Goal: Information Seeking & Learning: Learn about a topic

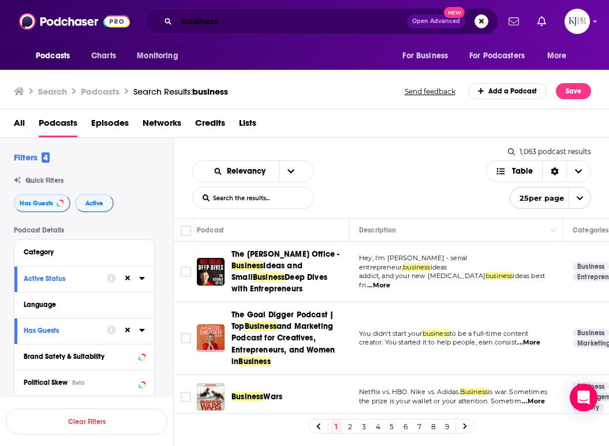
click at [238, 20] on input "business" at bounding box center [292, 21] width 230 height 18
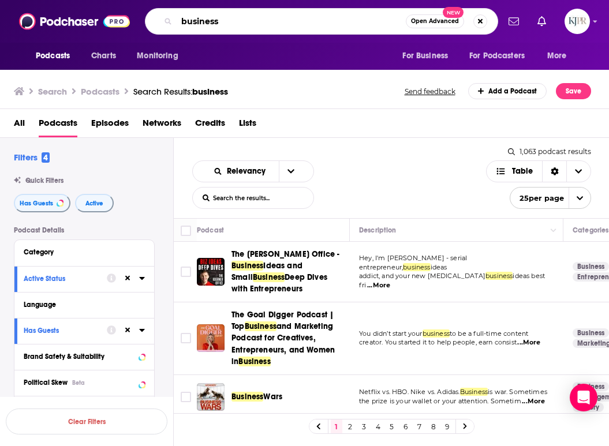
click at [238, 20] on input "business" at bounding box center [291, 21] width 229 height 18
paste input "The Fighter & The Kid with [PERSON_NAME] & [PERSON_NAME]"
type input "The Fighter & The Kid with [PERSON_NAME] & [PERSON_NAME]"
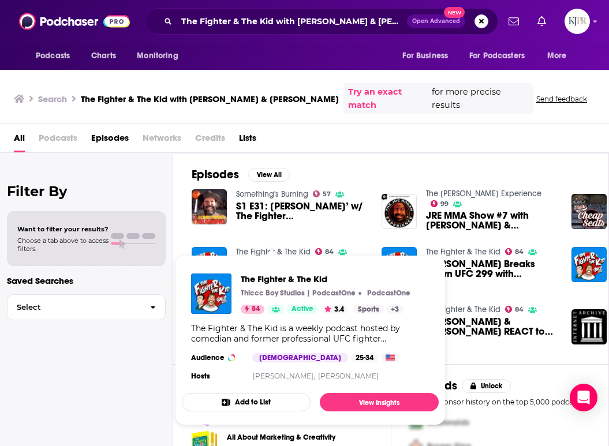
click at [264, 247] on link "The Fighter & The Kid" at bounding box center [273, 252] width 74 height 10
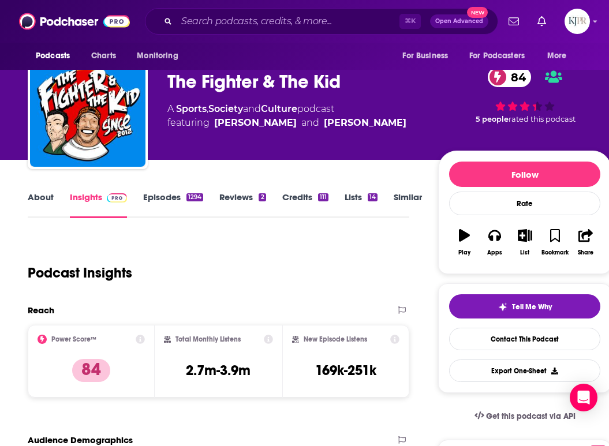
scroll to position [23, 0]
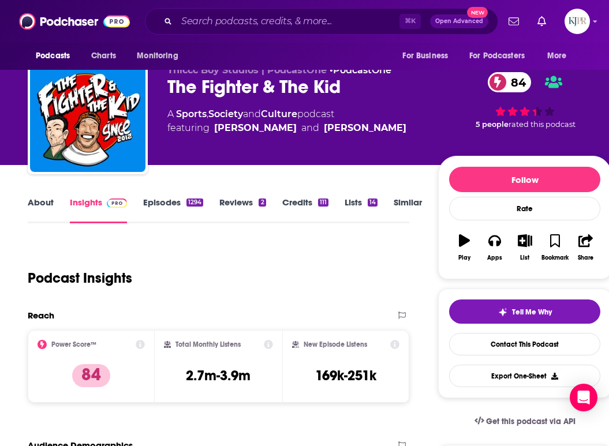
click at [41, 203] on link "About" at bounding box center [41, 210] width 26 height 27
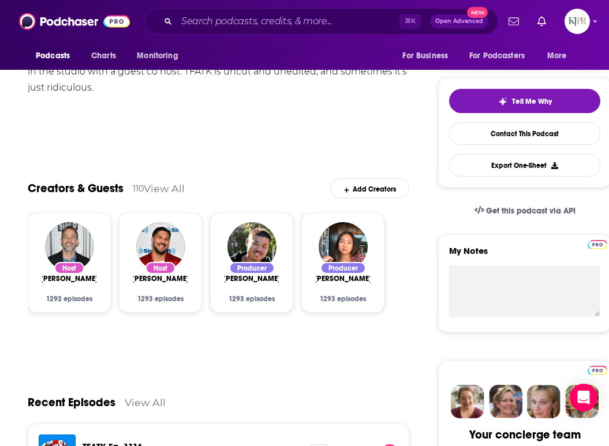
scroll to position [233, 0]
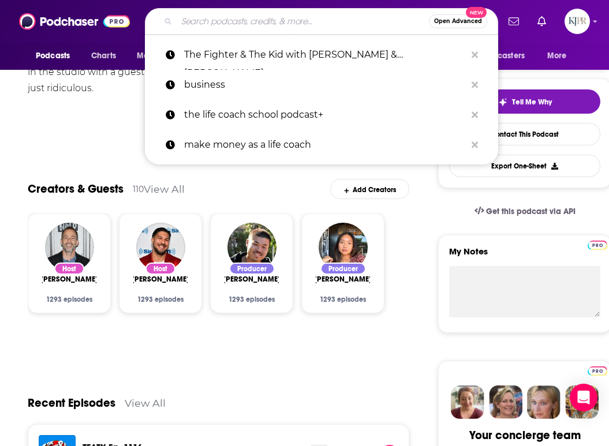
click at [276, 20] on input "Search podcasts, credits, & more..." at bounding box center [303, 21] width 252 height 18
paste input "The Life Stylist Podcast with [PERSON_NAME]"
type input "The Life Stylist Podcast with [PERSON_NAME]"
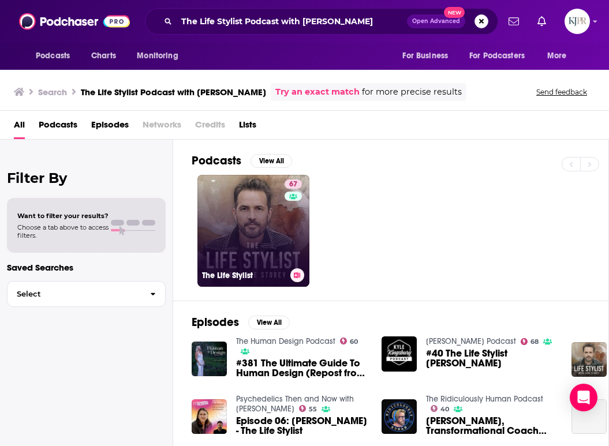
click at [231, 238] on link "67 The Life Stylist" at bounding box center [253, 231] width 112 height 112
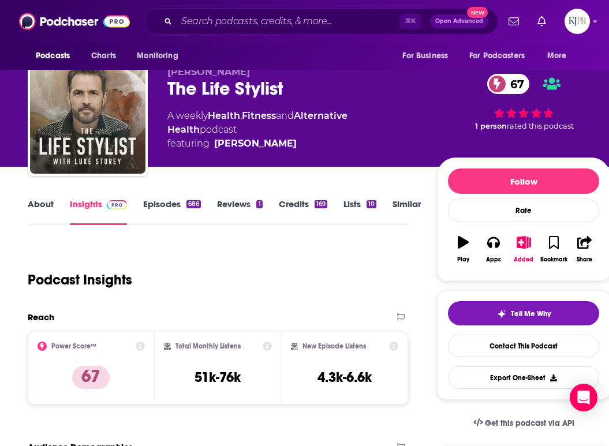
scroll to position [22, 0]
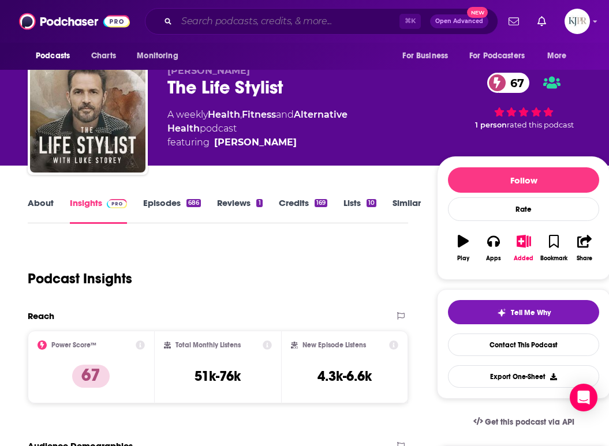
click at [284, 22] on input "Search podcasts, credits, & more..." at bounding box center [288, 21] width 223 height 18
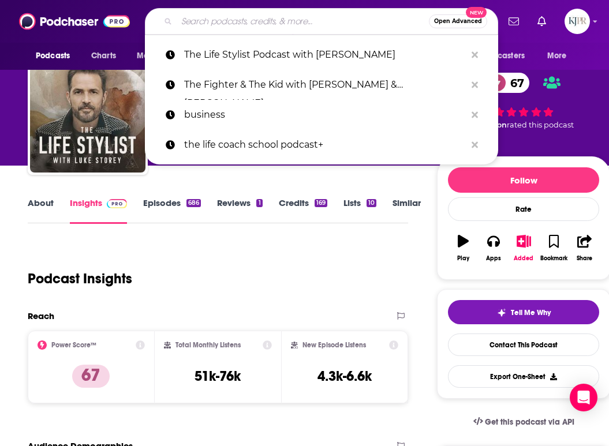
paste input "The Red Light Report with [PERSON_NAME]"
type input "The Red Light Report with [PERSON_NAME]"
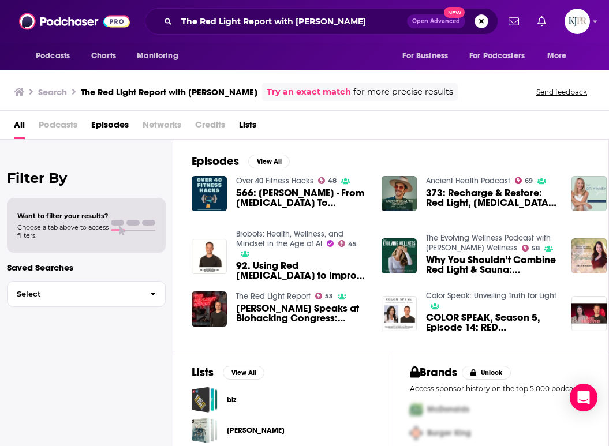
click at [71, 126] on span "Podcasts" at bounding box center [58, 127] width 39 height 24
click at [67, 126] on span "Podcasts" at bounding box center [58, 127] width 39 height 24
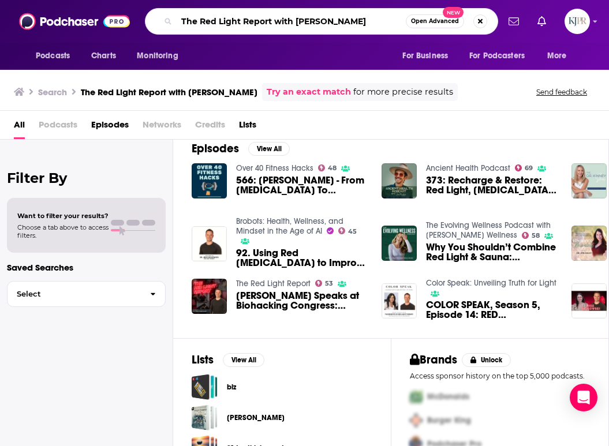
click at [242, 14] on input "The Red Light Report with [PERSON_NAME]" at bounding box center [291, 21] width 229 height 18
paste input "Adversity Advantage with [PERSON_NAME]*"
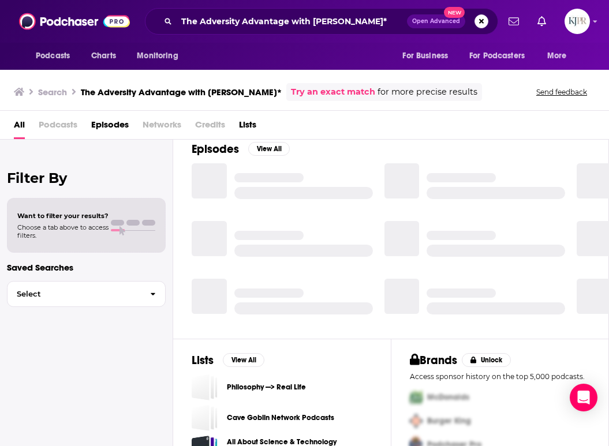
scroll to position [173, 0]
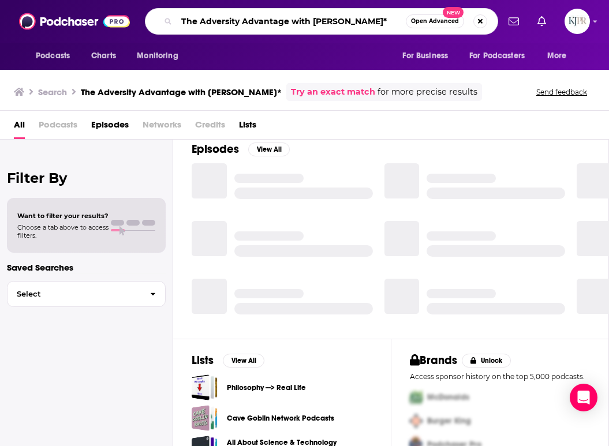
click at [373, 22] on input "The Adversity Advantage with [PERSON_NAME]*" at bounding box center [291, 21] width 229 height 18
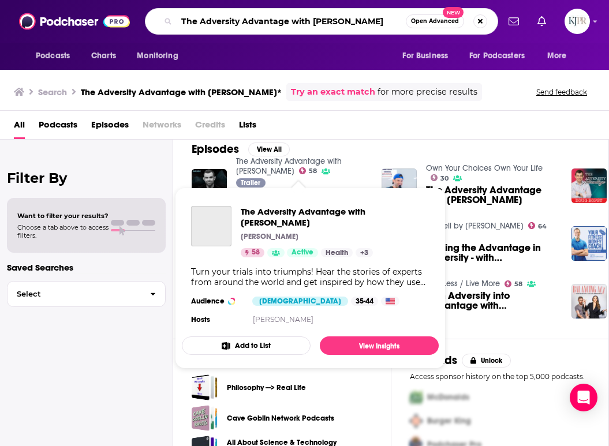
type input "The Adversity Advantage with [PERSON_NAME]"
click at [302, 163] on link "The Adversity Advantage with [PERSON_NAME]" at bounding box center [289, 166] width 106 height 20
